Goal: Information Seeking & Learning: Learn about a topic

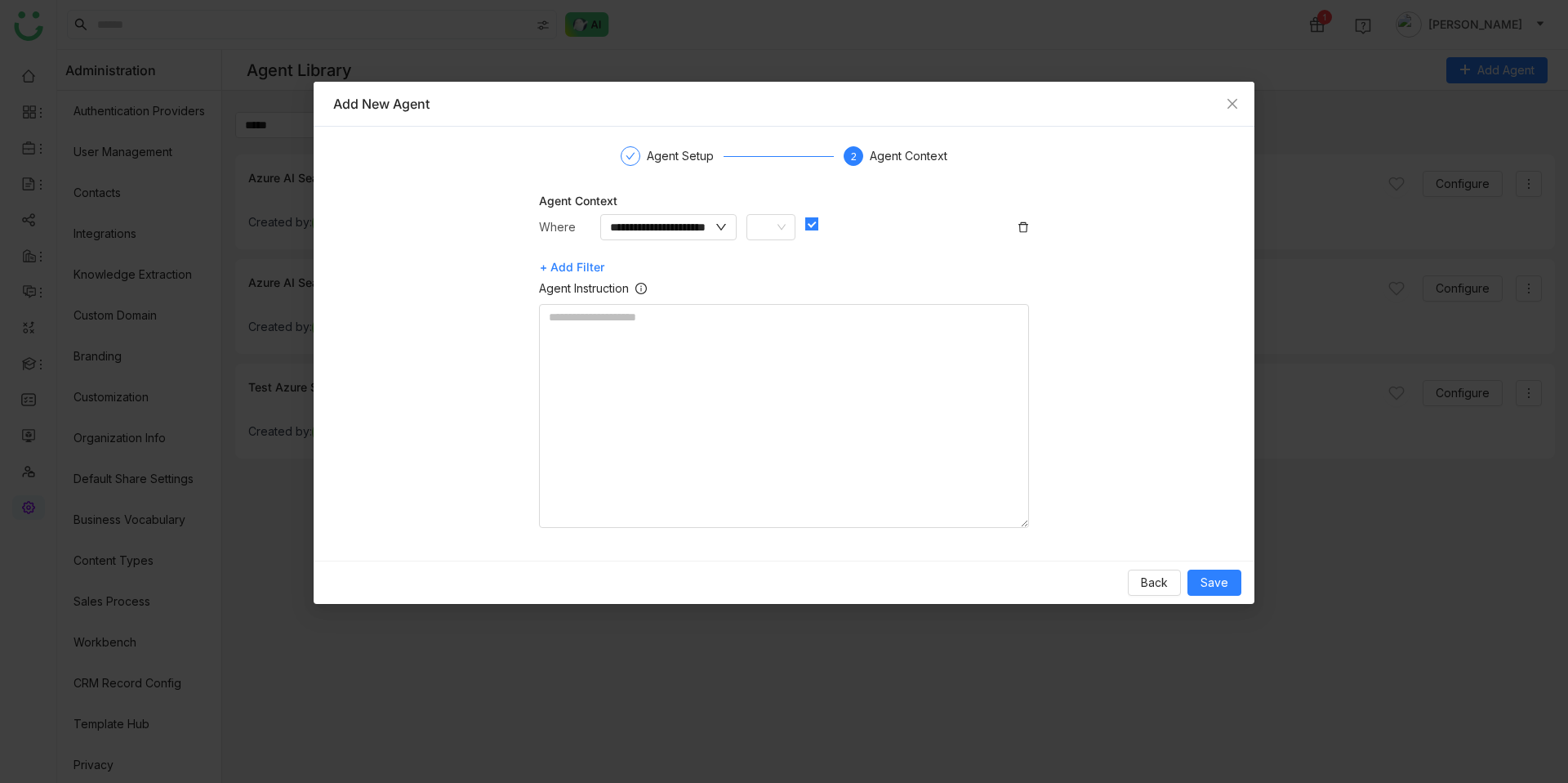
scroll to position [84, 0]
click at [1236, 95] on span "Close" at bounding box center [1232, 104] width 44 height 44
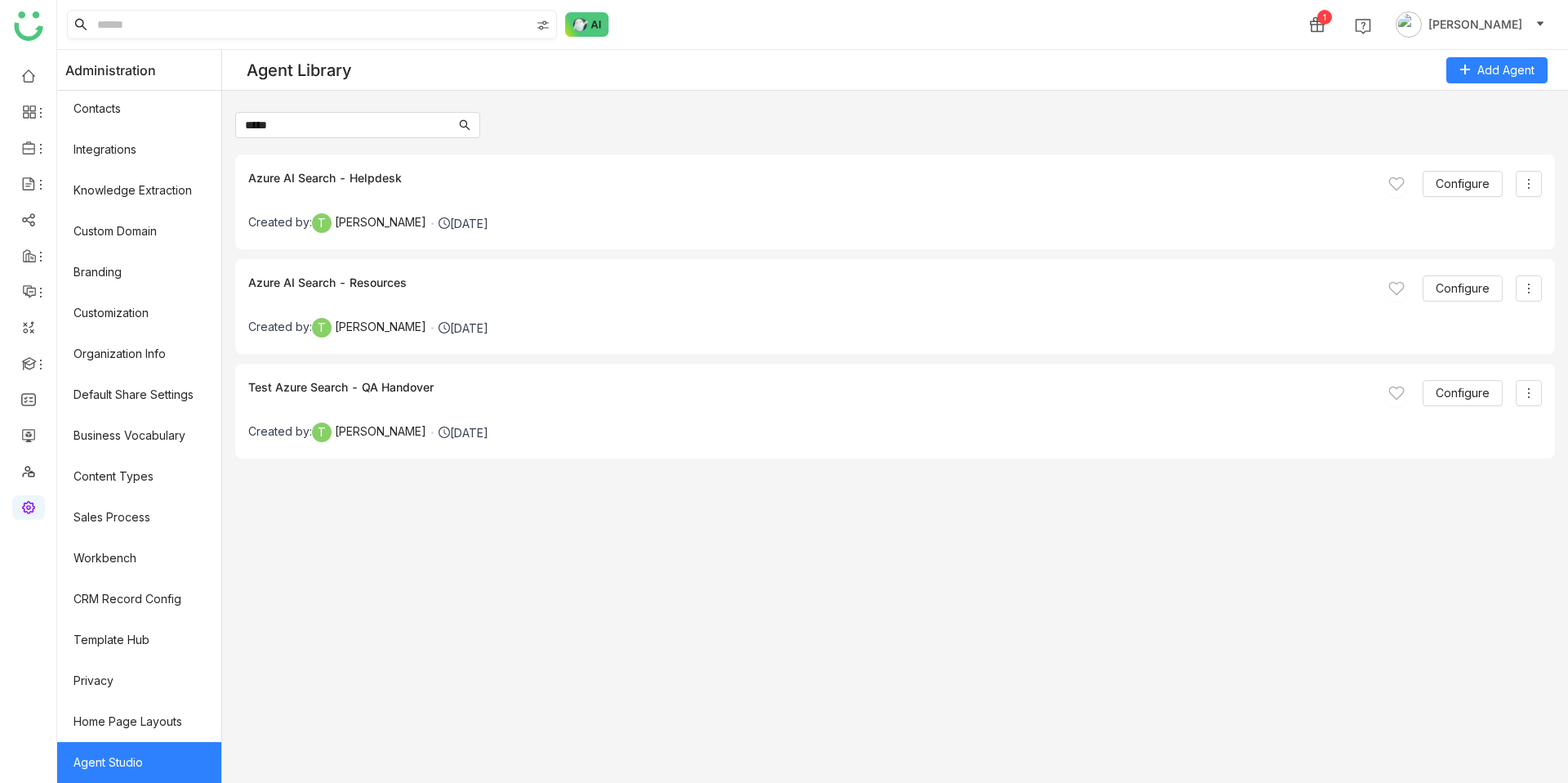
click at [299, 36] on input at bounding box center [312, 24] width 436 height 27
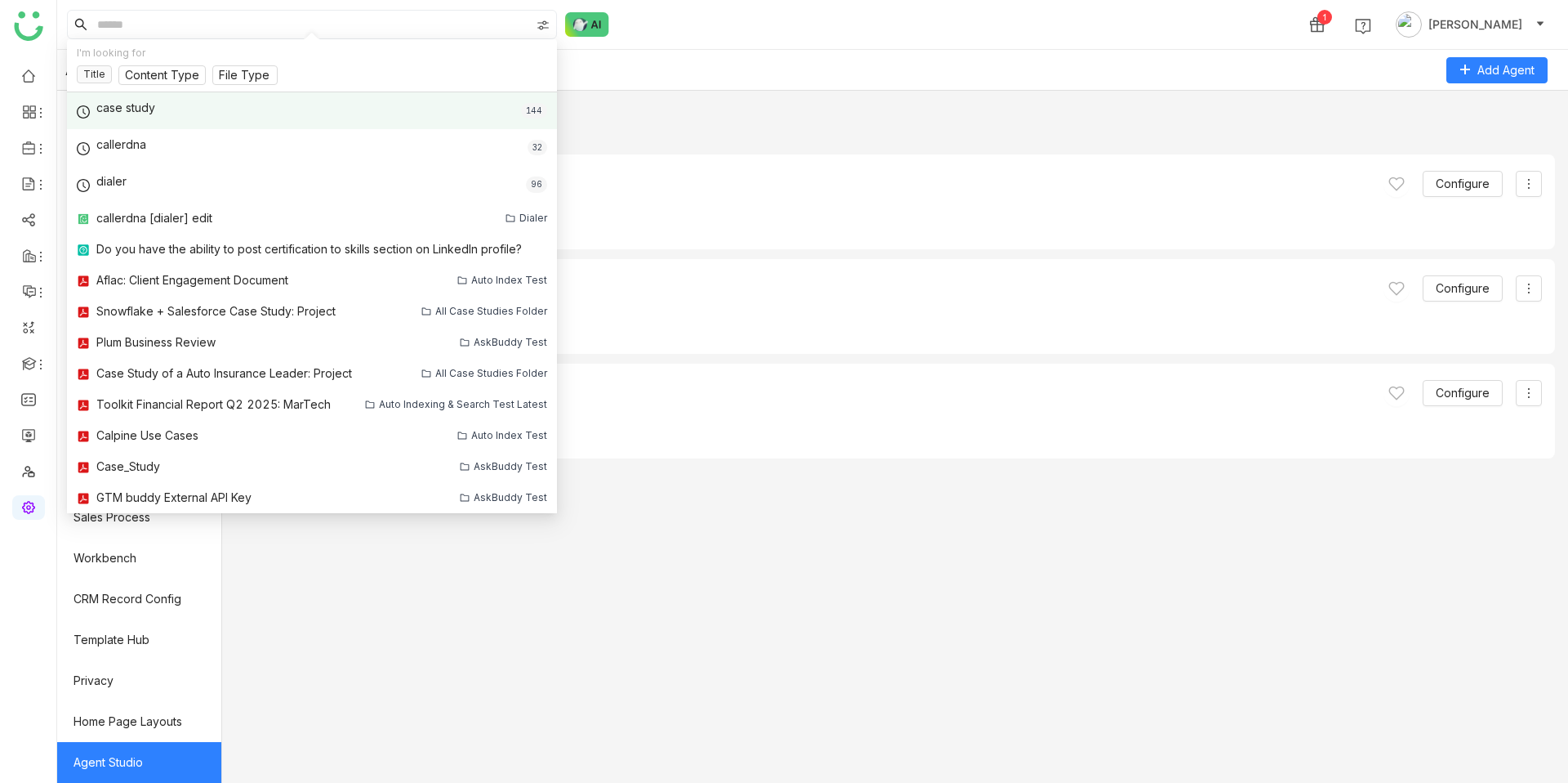
click at [193, 107] on div "case study 144" at bounding box center [312, 110] width 490 height 37
type input "**********"
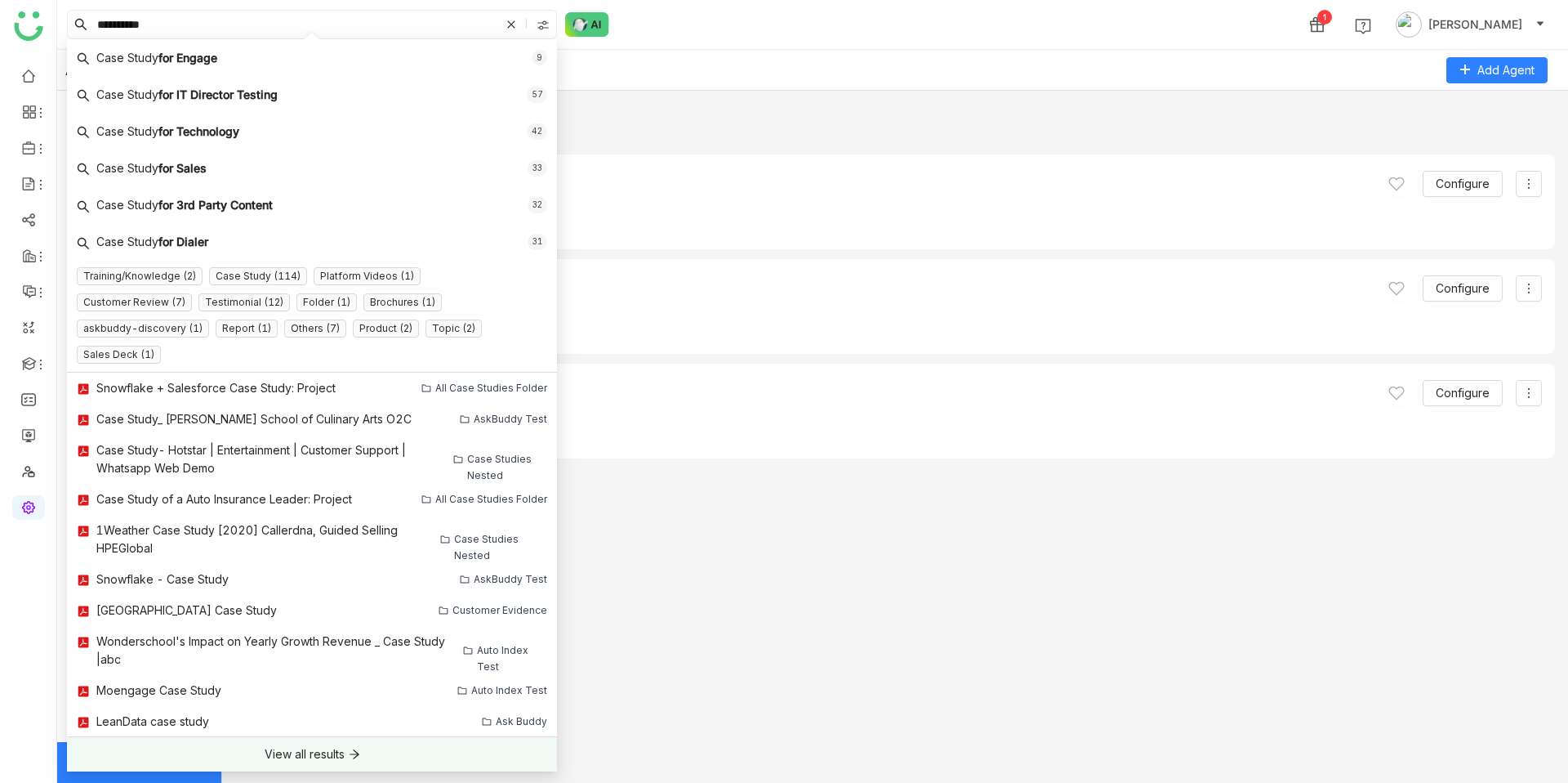
click at [326, 745] on div "View all results" at bounding box center [304, 754] width 80 height 18
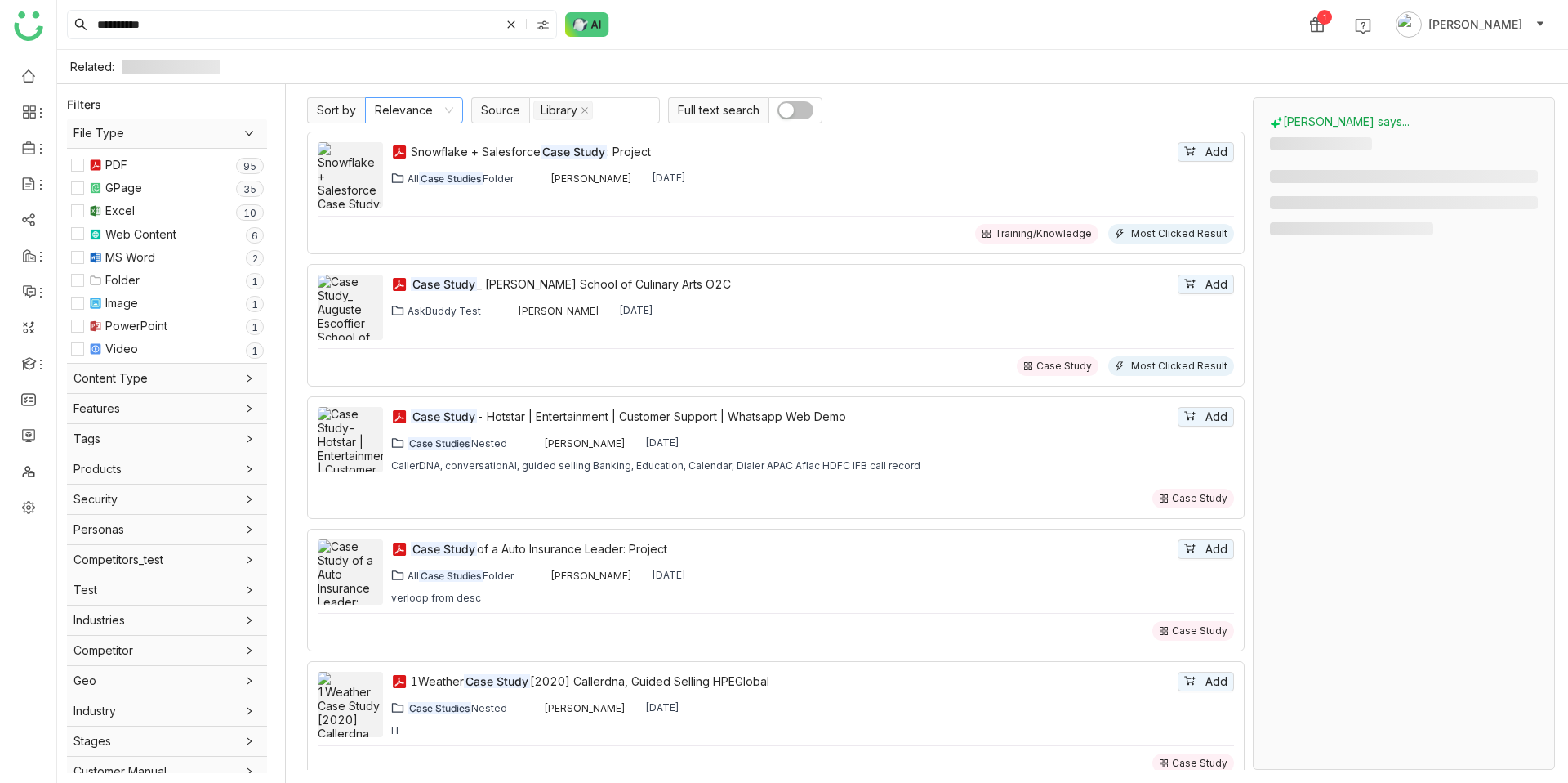
click at [421, 110] on nz-select-item "Relevance" at bounding box center [413, 110] width 78 height 24
